Goal: Task Accomplishment & Management: Use online tool/utility

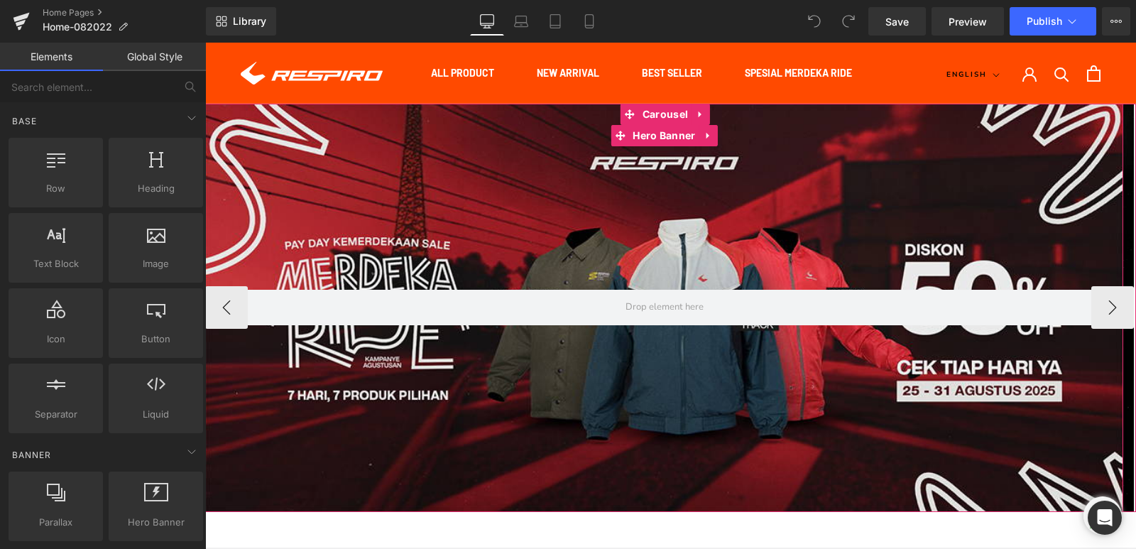
click at [501, 184] on div at bounding box center [664, 308] width 918 height 408
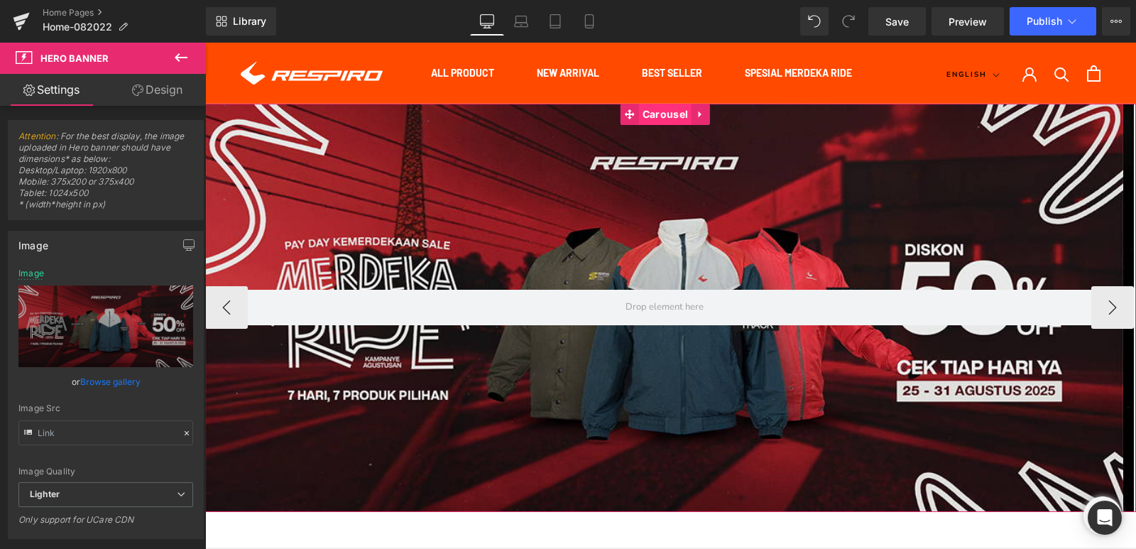
click at [659, 108] on span "Carousel" at bounding box center [665, 114] width 53 height 21
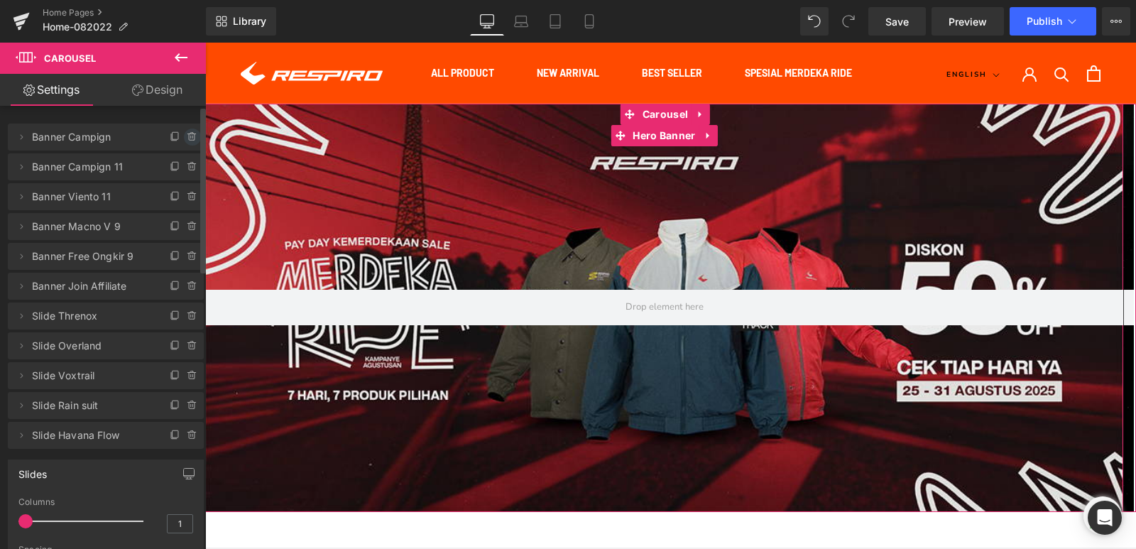
click at [187, 143] on span at bounding box center [192, 136] width 17 height 17
click at [180, 140] on button "Delete" at bounding box center [177, 137] width 45 height 18
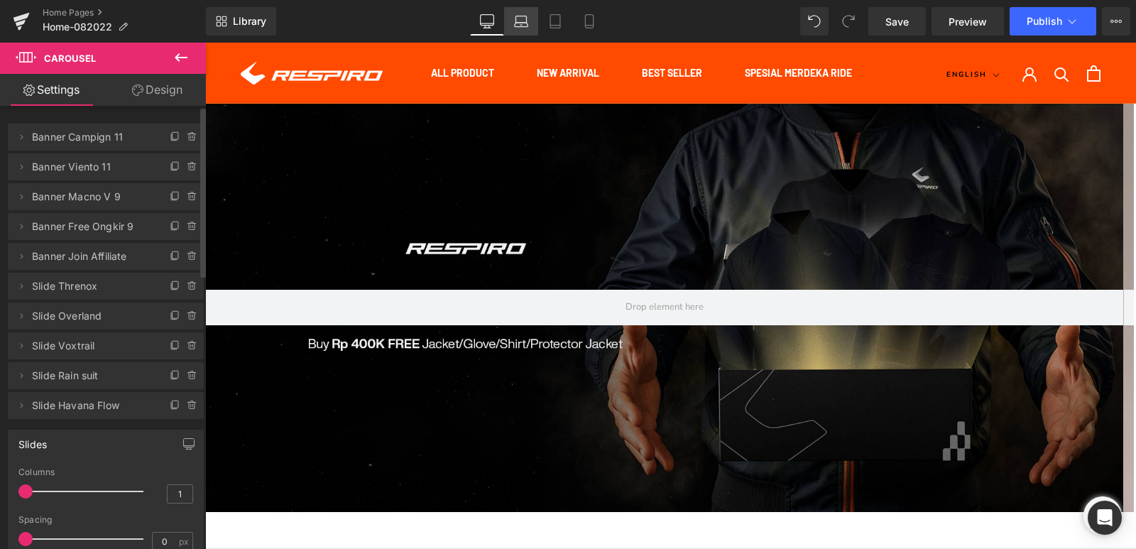
click at [533, 26] on link "Laptop" at bounding box center [521, 21] width 34 height 28
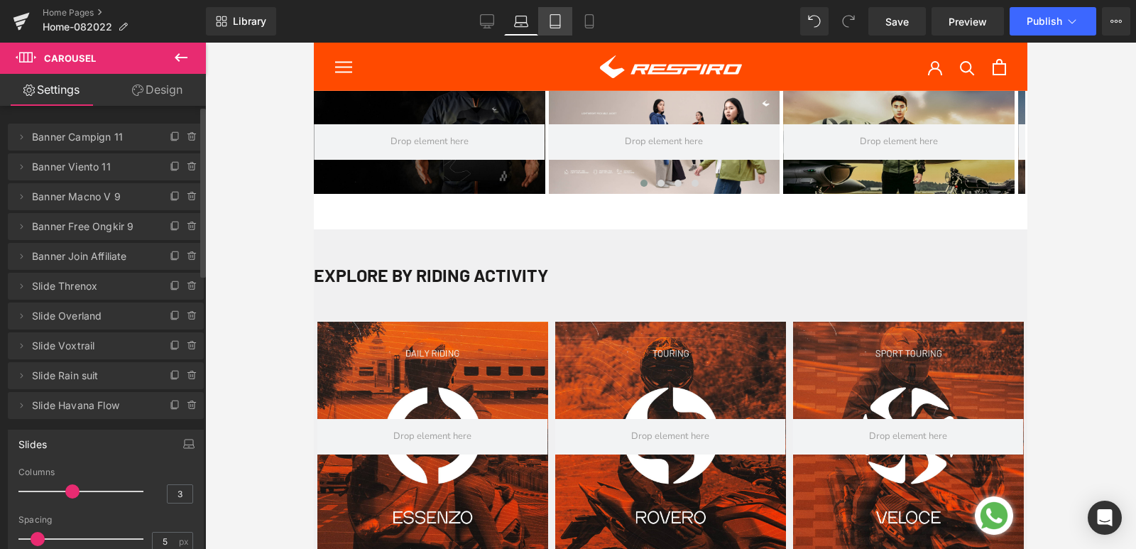
click at [553, 26] on icon at bounding box center [555, 21] width 14 height 14
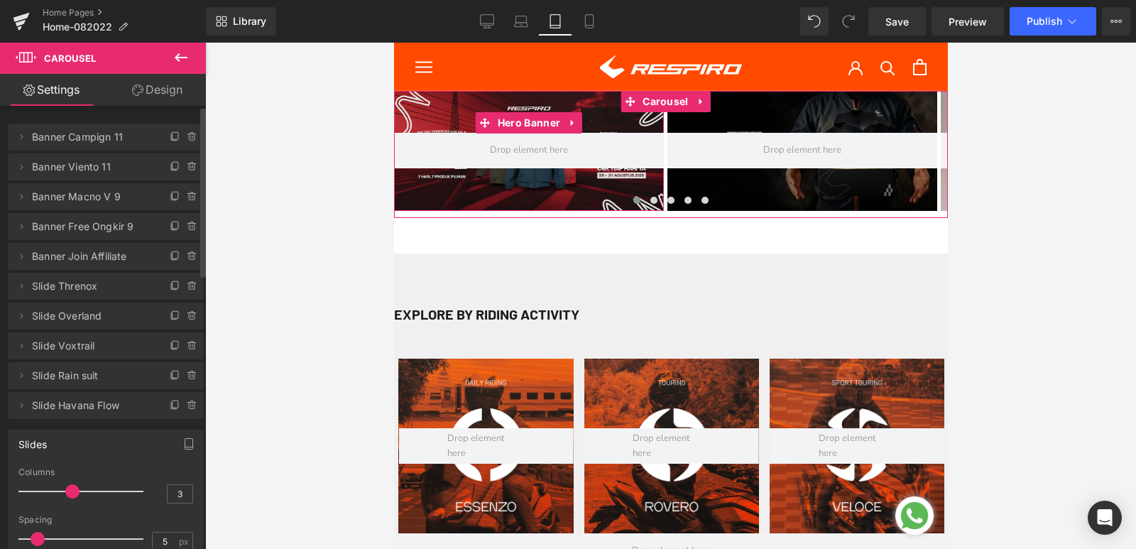
drag, startPoint x: 446, startPoint y: 106, endPoint x: 439, endPoint y: 106, distance: 7.8
click at [445, 106] on div at bounding box center [528, 151] width 270 height 120
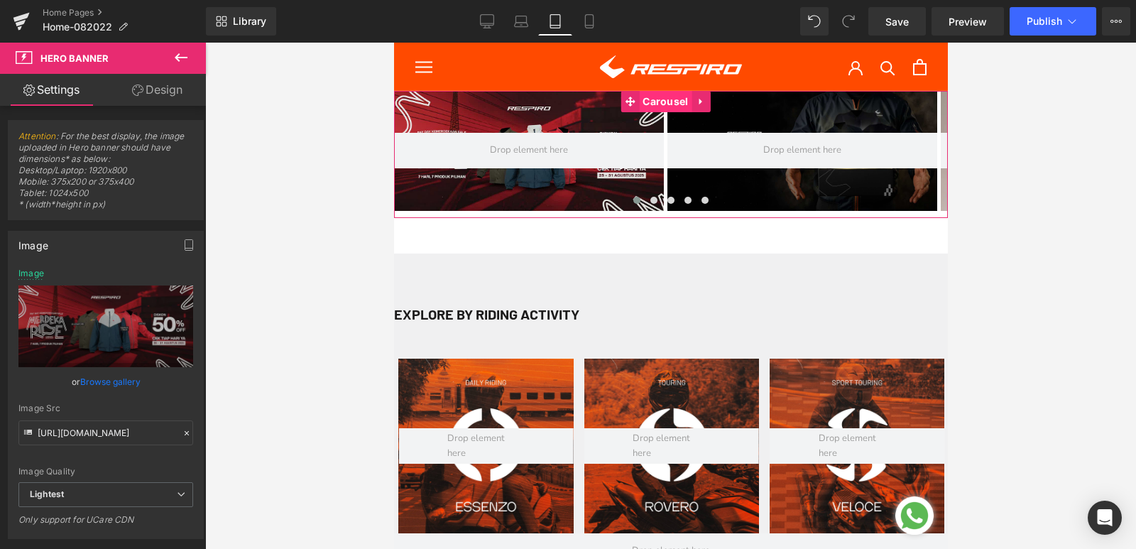
click at [645, 104] on span "Carousel" at bounding box center [664, 101] width 53 height 21
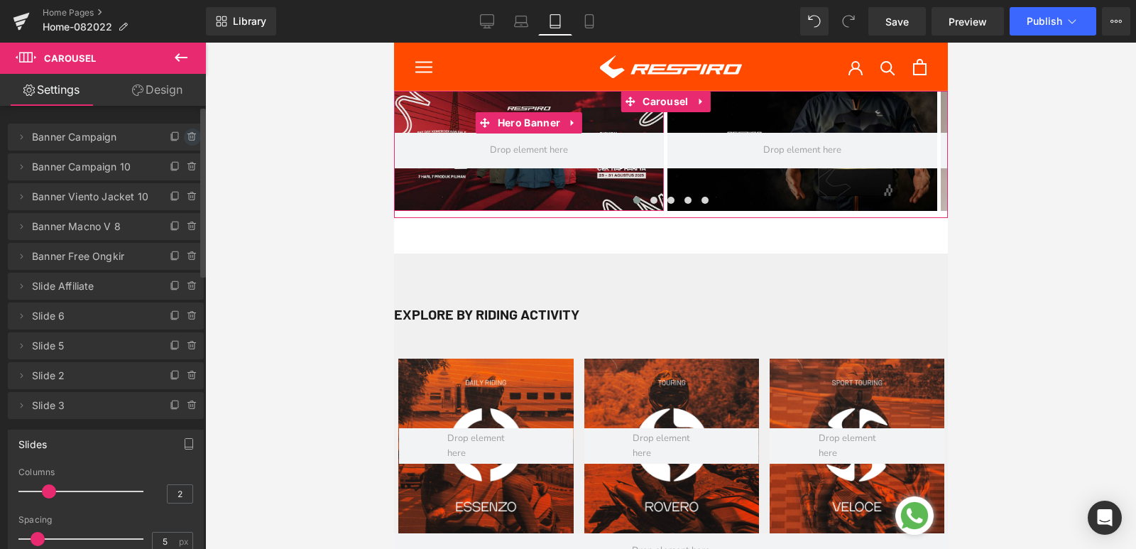
click at [185, 143] on span at bounding box center [192, 136] width 17 height 17
drag, startPoint x: 183, startPoint y: 143, endPoint x: 240, endPoint y: 13, distance: 142.4
click at [183, 143] on button "Delete" at bounding box center [177, 137] width 45 height 18
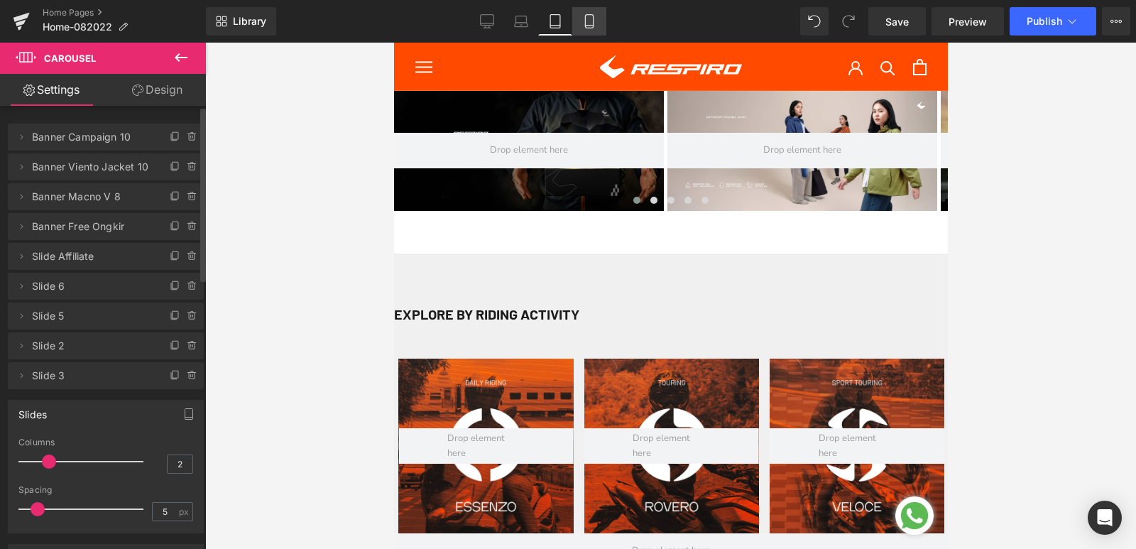
click at [588, 15] on icon at bounding box center [589, 21] width 8 height 13
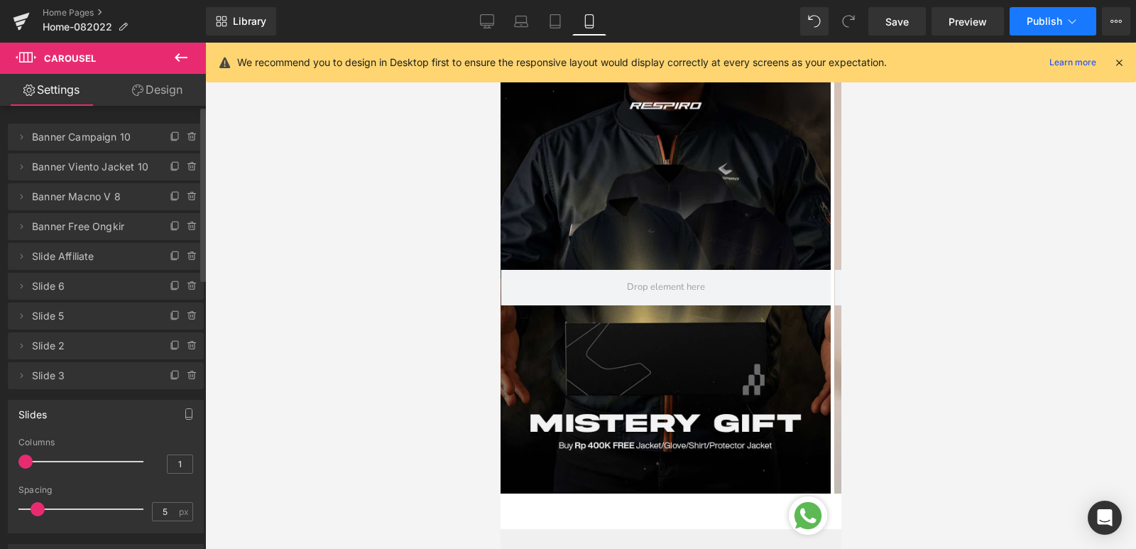
click at [1051, 11] on button "Publish" at bounding box center [1052, 21] width 87 height 28
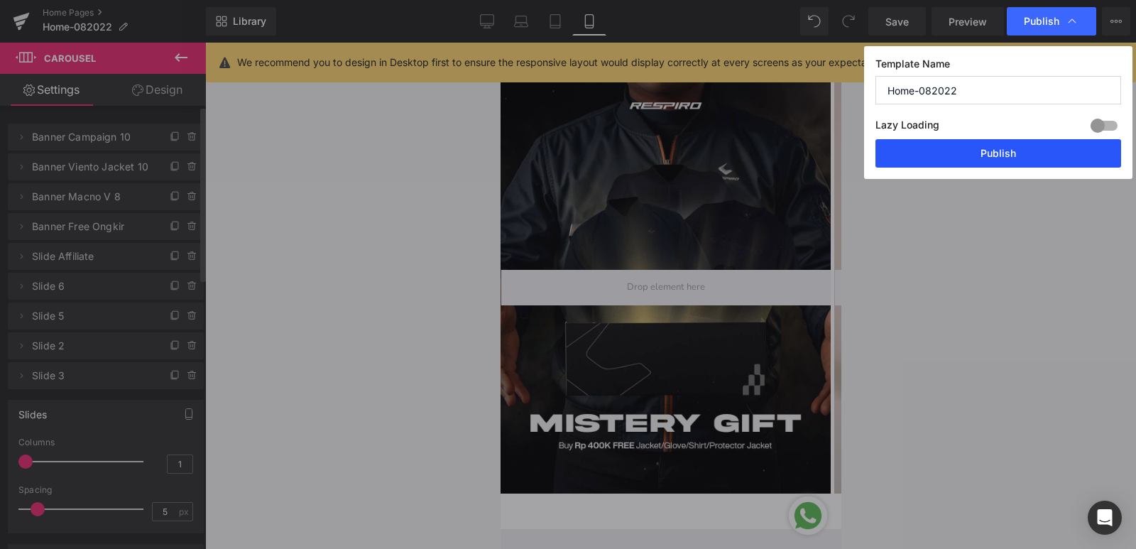
click at [944, 153] on button "Publish" at bounding box center [998, 153] width 246 height 28
